Goal: Information Seeking & Learning: Learn about a topic

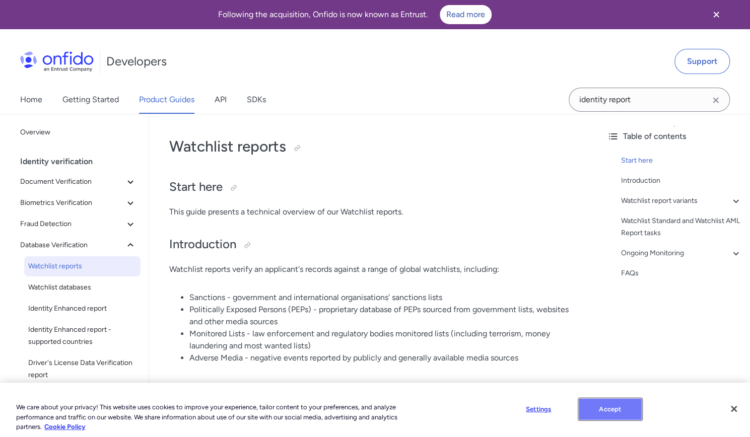
click at [614, 412] on button "Accept" at bounding box center [610, 409] width 63 height 21
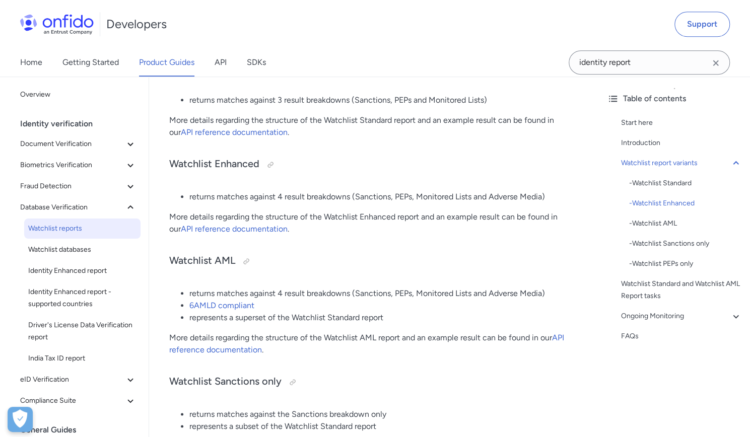
scroll to position [454, 0]
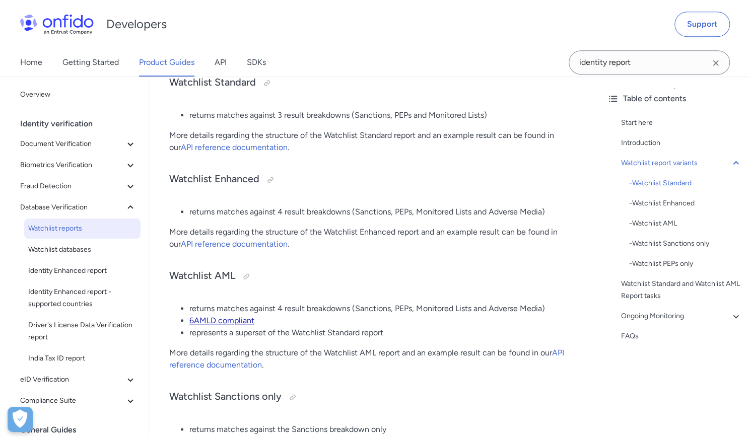
click at [232, 320] on link "6AMLD compliant" at bounding box center [222, 321] width 65 height 10
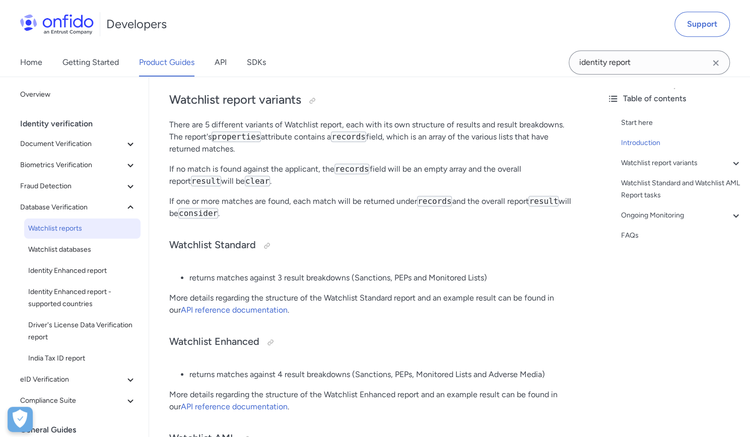
scroll to position [302, 0]
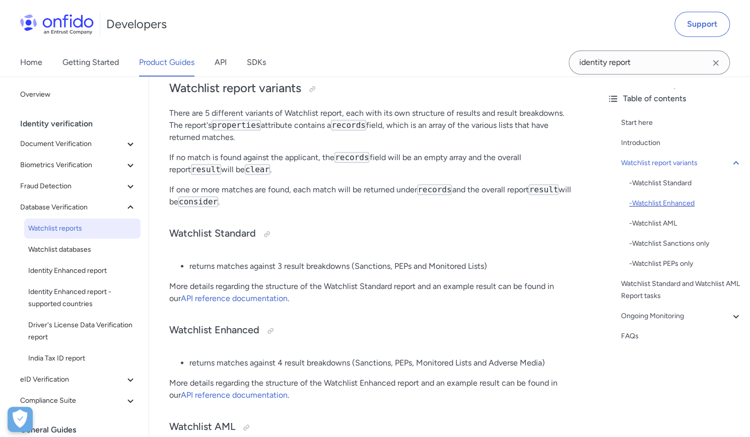
click at [679, 198] on div "- Watchlist Enhanced" at bounding box center [685, 204] width 113 height 12
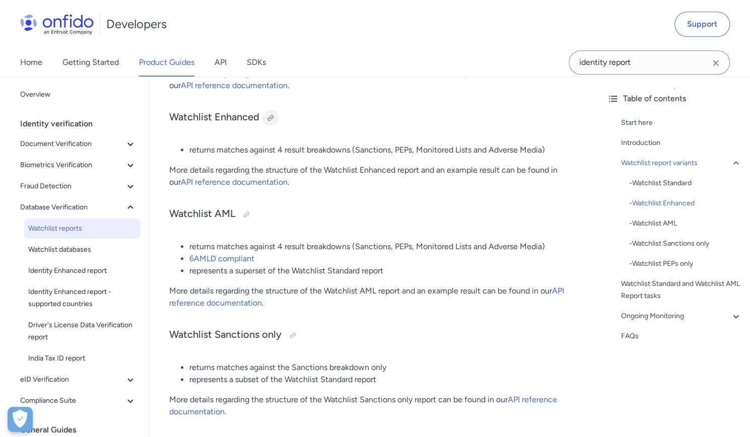
click at [270, 114] on div at bounding box center [271, 118] width 8 height 8
click at [279, 118] on div at bounding box center [271, 118] width 16 height 16
click at [246, 115] on h3 "Watchlist Enhanced Link copied!" at bounding box center [374, 118] width 410 height 16
click at [243, 304] on link "API reference documentation" at bounding box center [366, 297] width 395 height 22
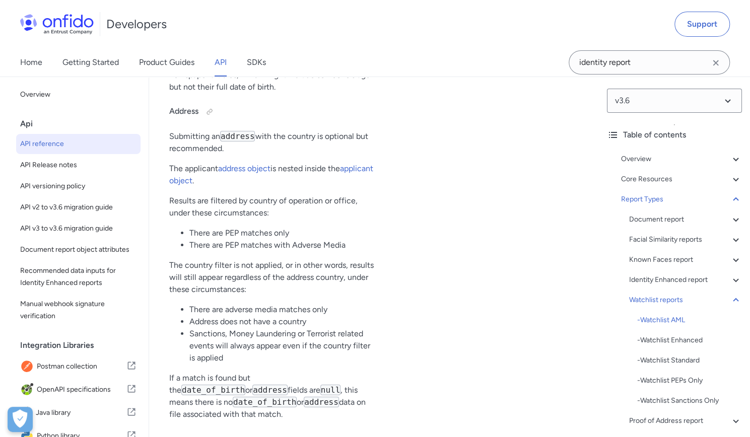
scroll to position [71416, 0]
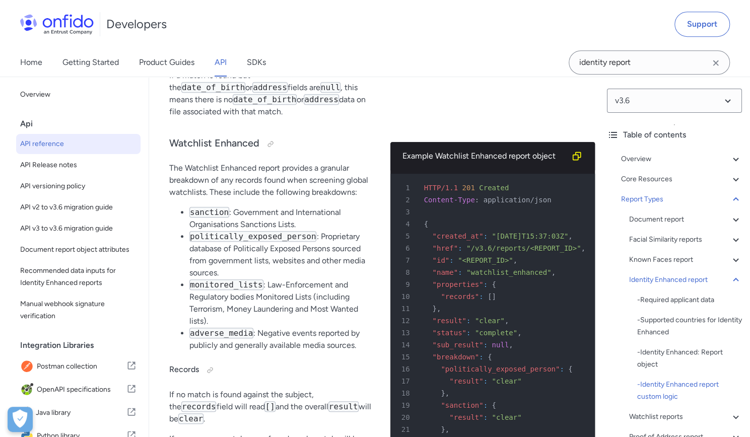
scroll to position [70041, 0]
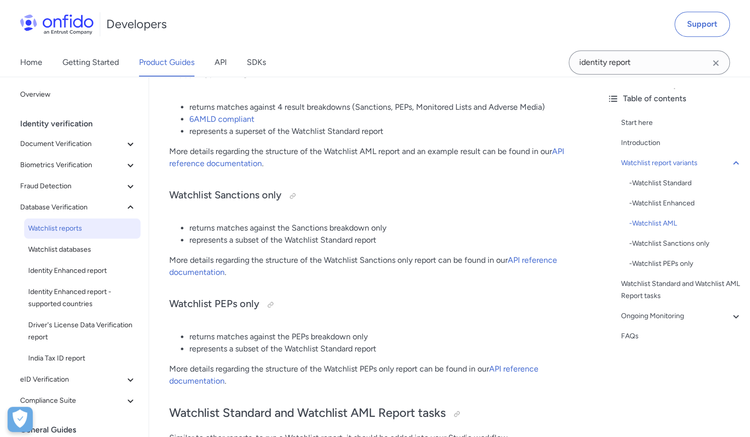
scroll to position [605, 0]
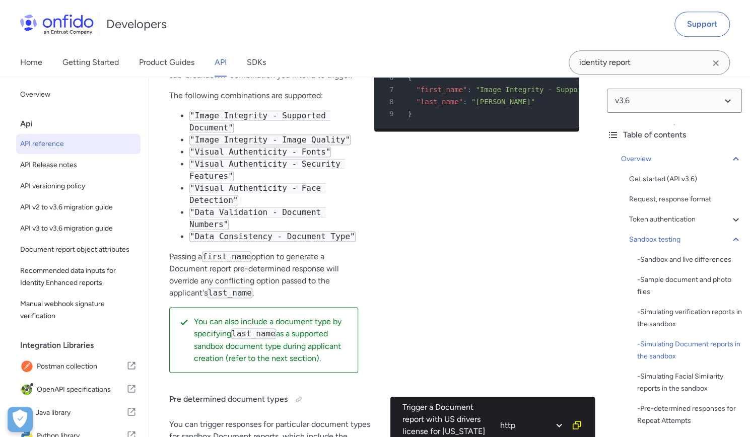
scroll to position [3226, 0]
